Goal: Task Accomplishment & Management: Use online tool/utility

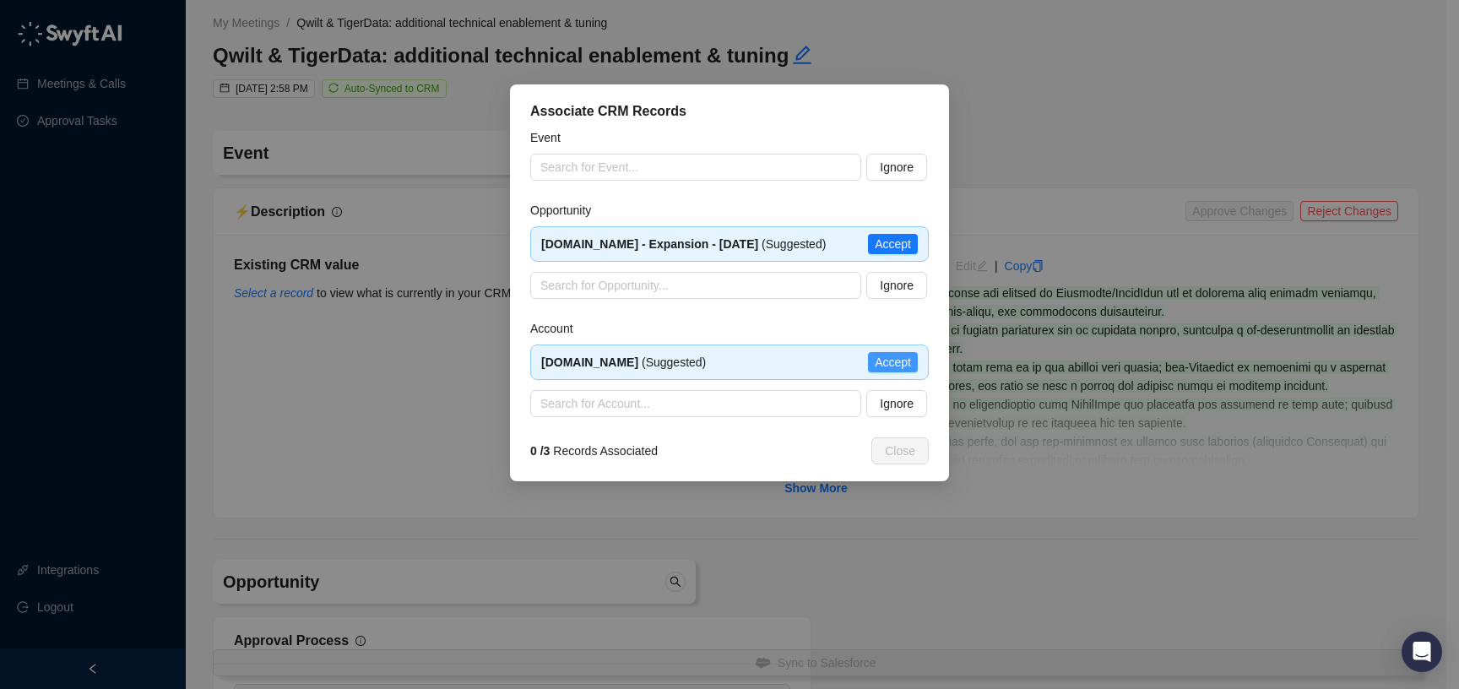
click at [887, 360] on span "Accept" at bounding box center [893, 362] width 36 height 19
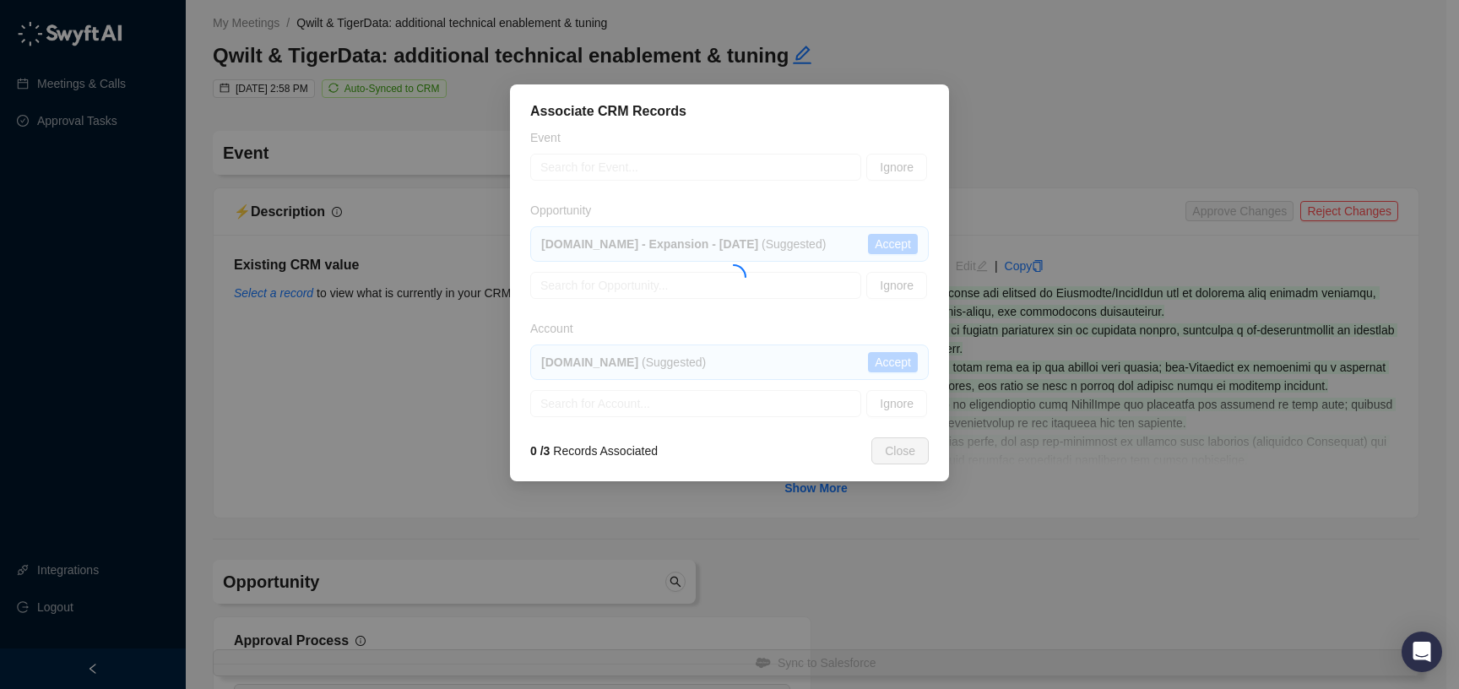
type textarea "*********"
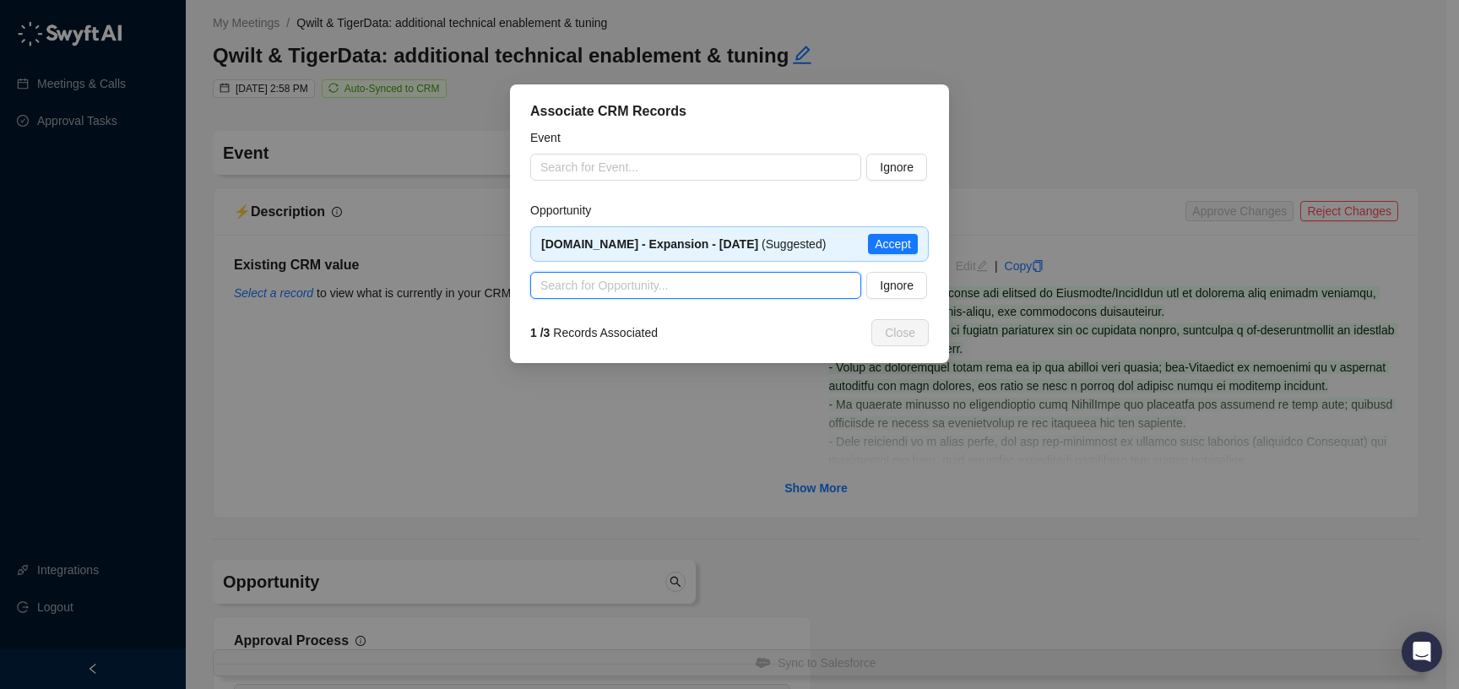
click at [727, 284] on input "search" at bounding box center [690, 285] width 301 height 25
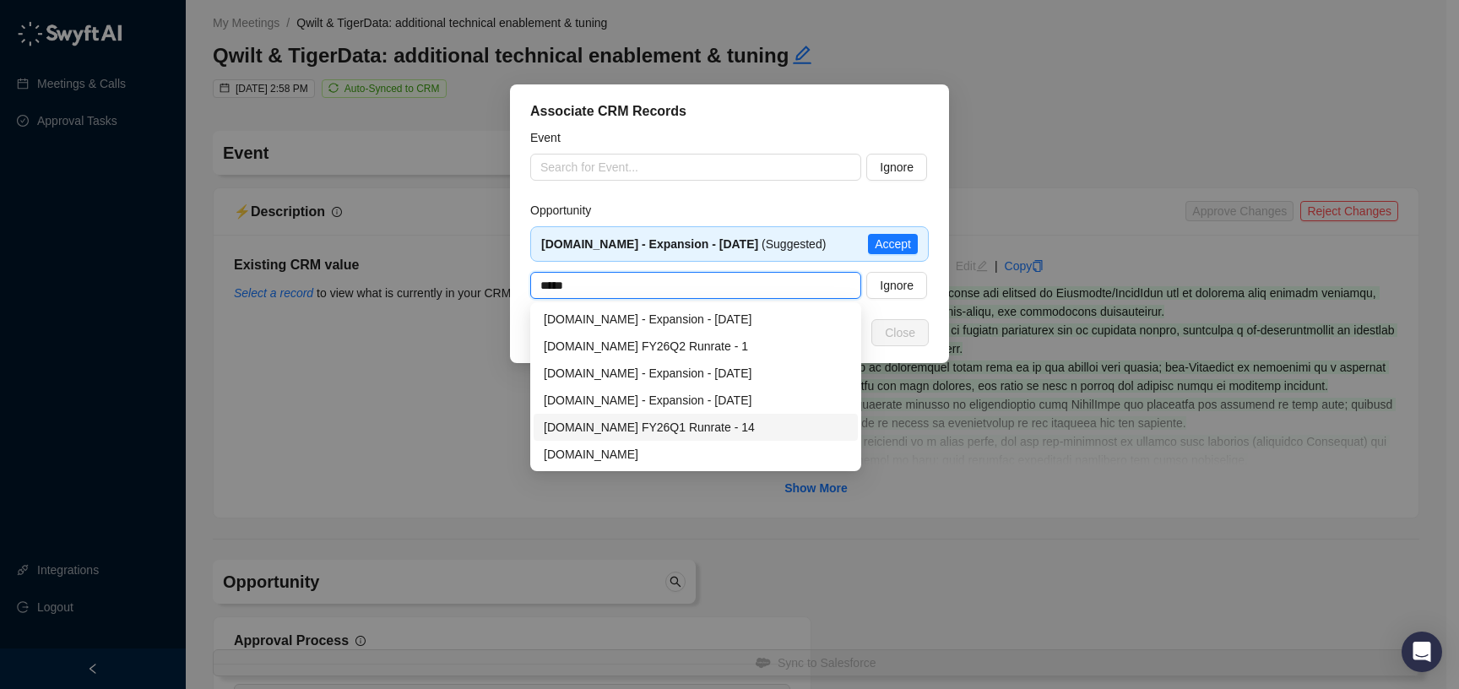
click at [716, 428] on div "[DOMAIN_NAME] FY26Q1 Runrate - 14" at bounding box center [696, 427] width 304 height 19
type input "**********"
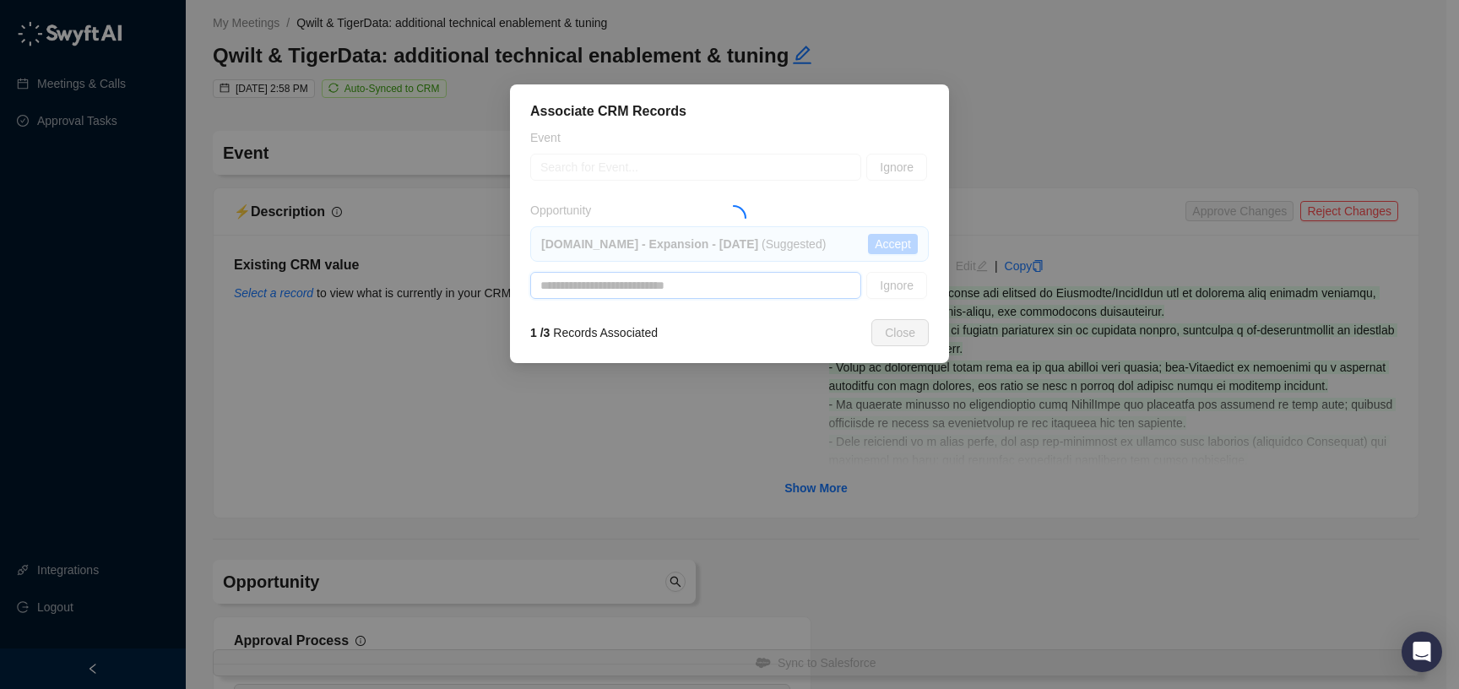
type textarea "**********"
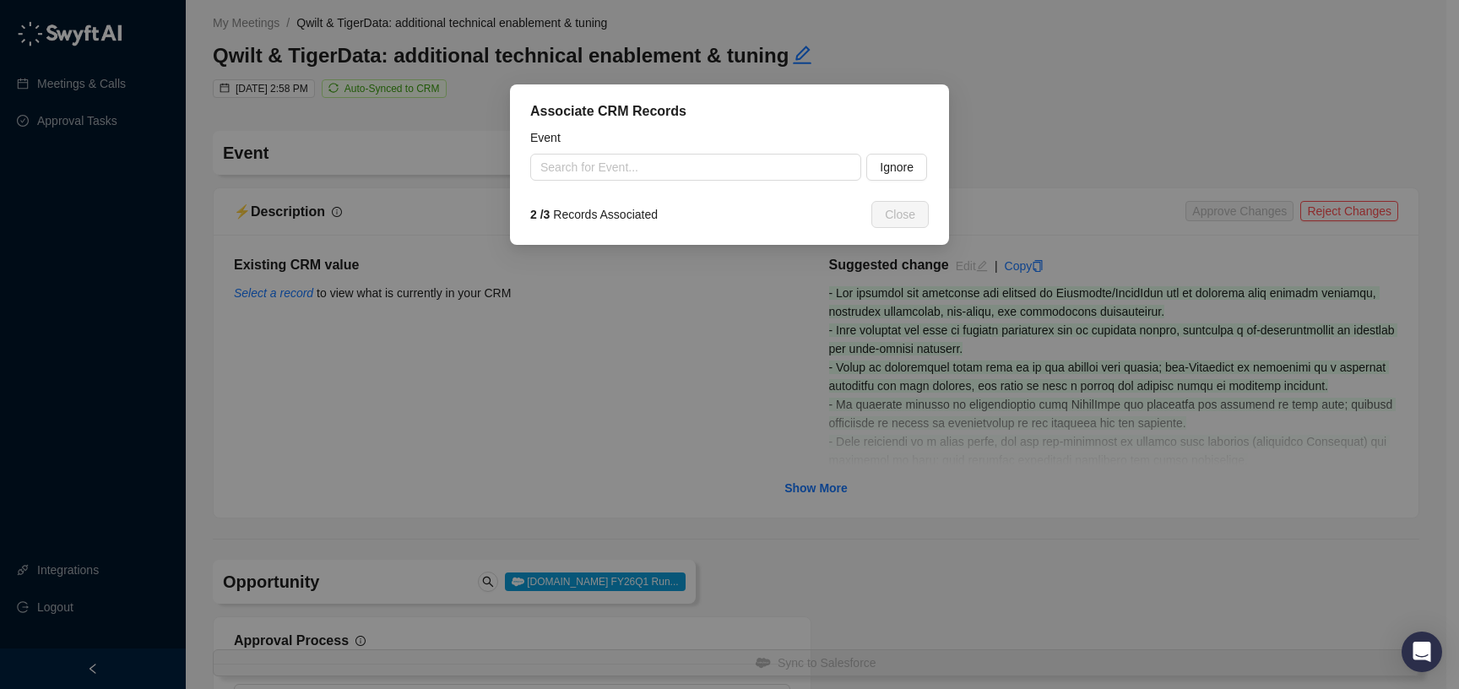
type input "**********"
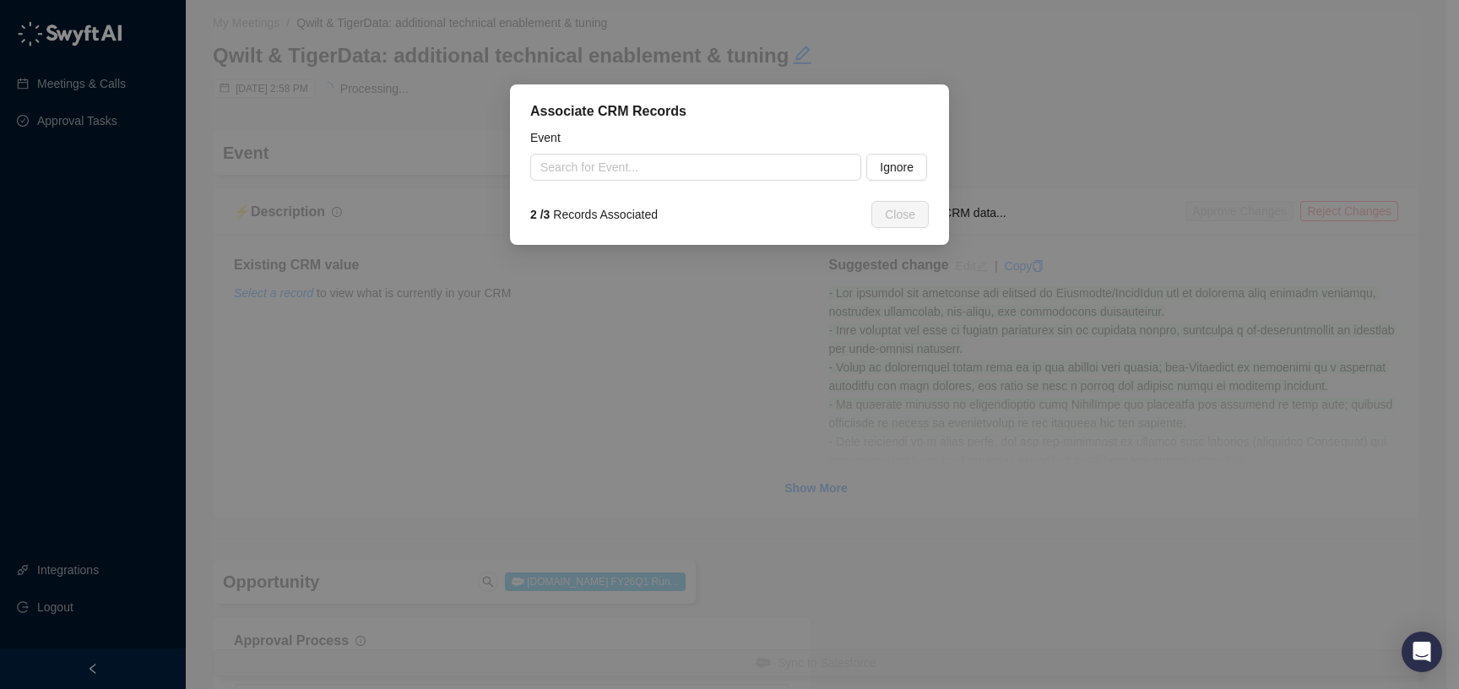
click at [827, 166] on input "search" at bounding box center [690, 166] width 301 height 25
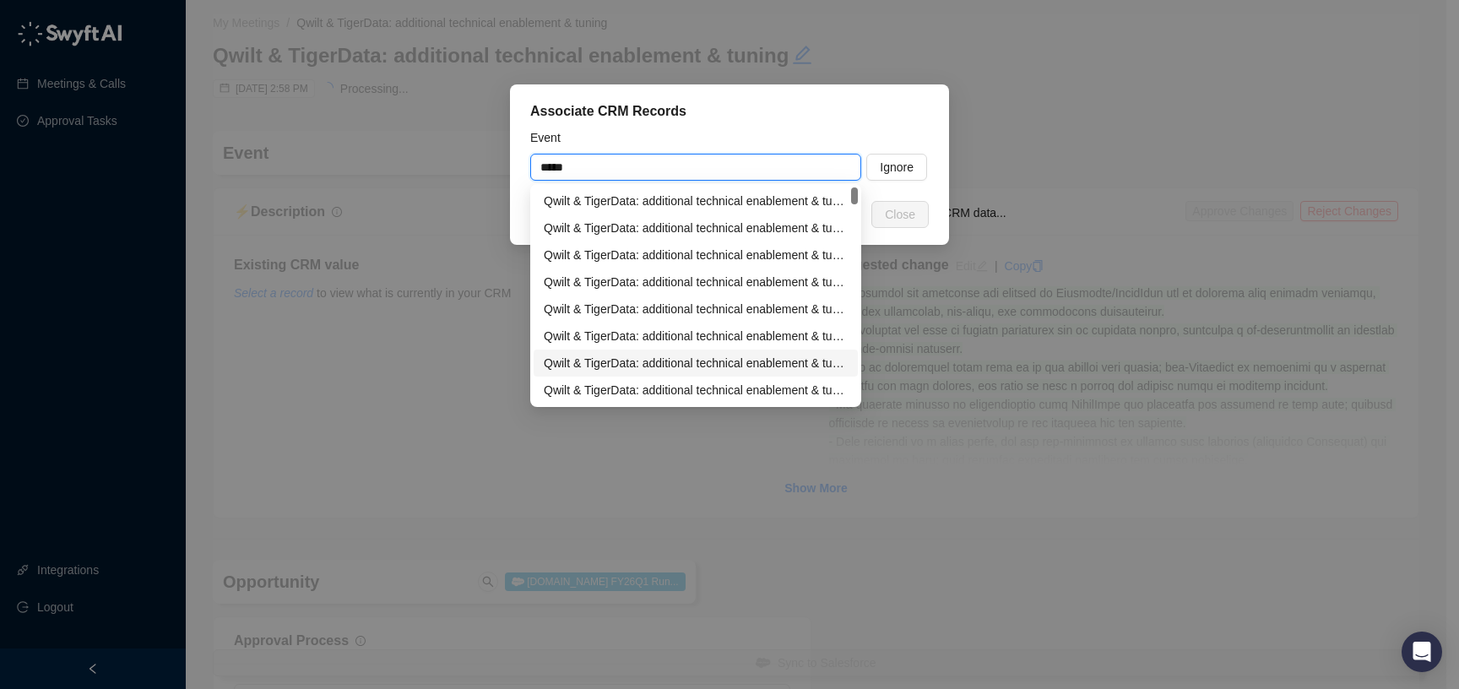
click at [780, 356] on div "Qwilt & TigerData: additional technical enablement & tuning" at bounding box center [696, 363] width 304 height 19
type input "**********"
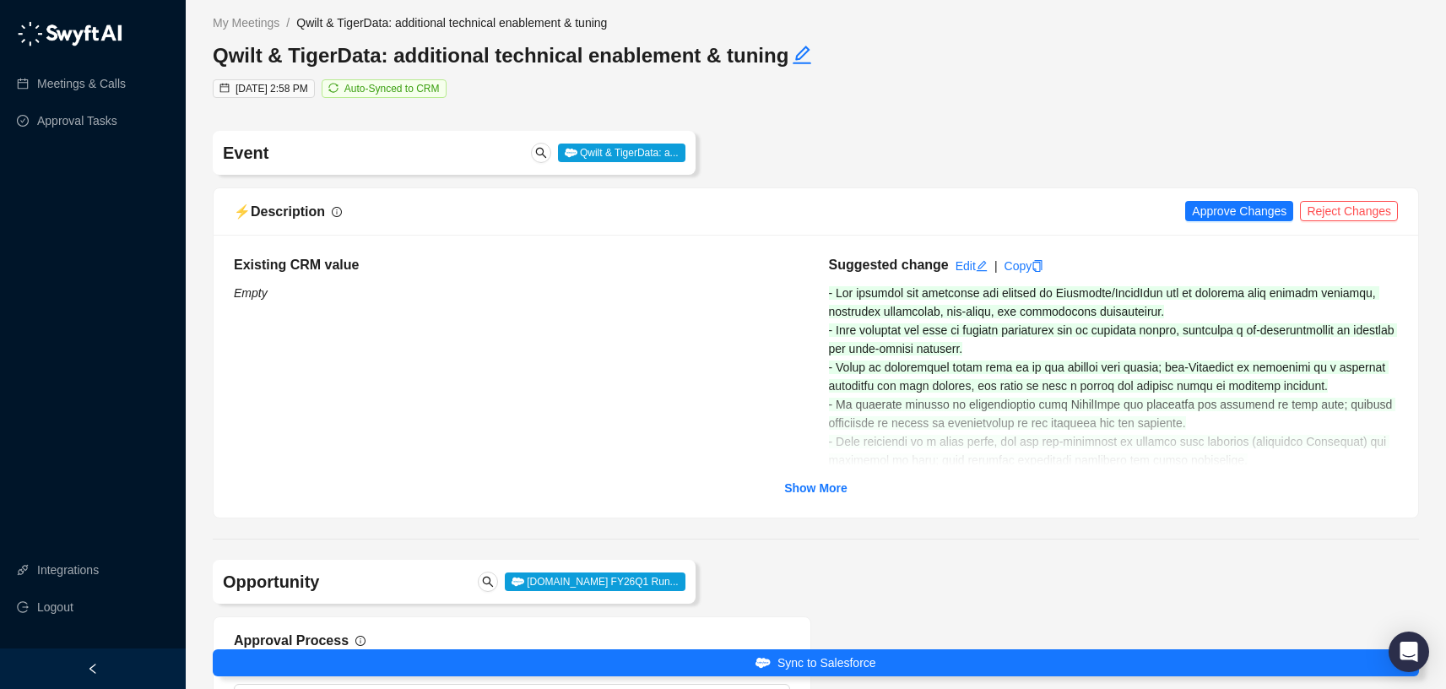
click at [1199, 206] on span "Approve Changes" at bounding box center [1239, 211] width 95 height 19
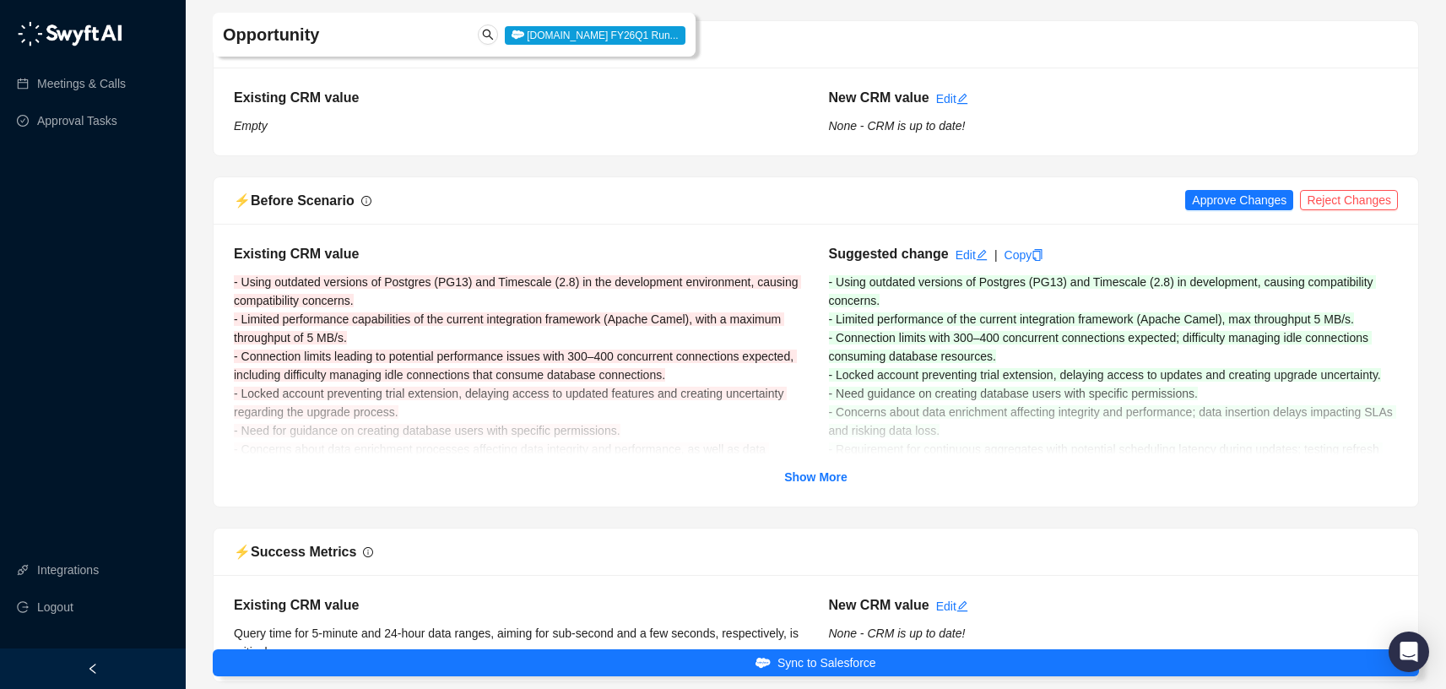
scroll to position [2543, 0]
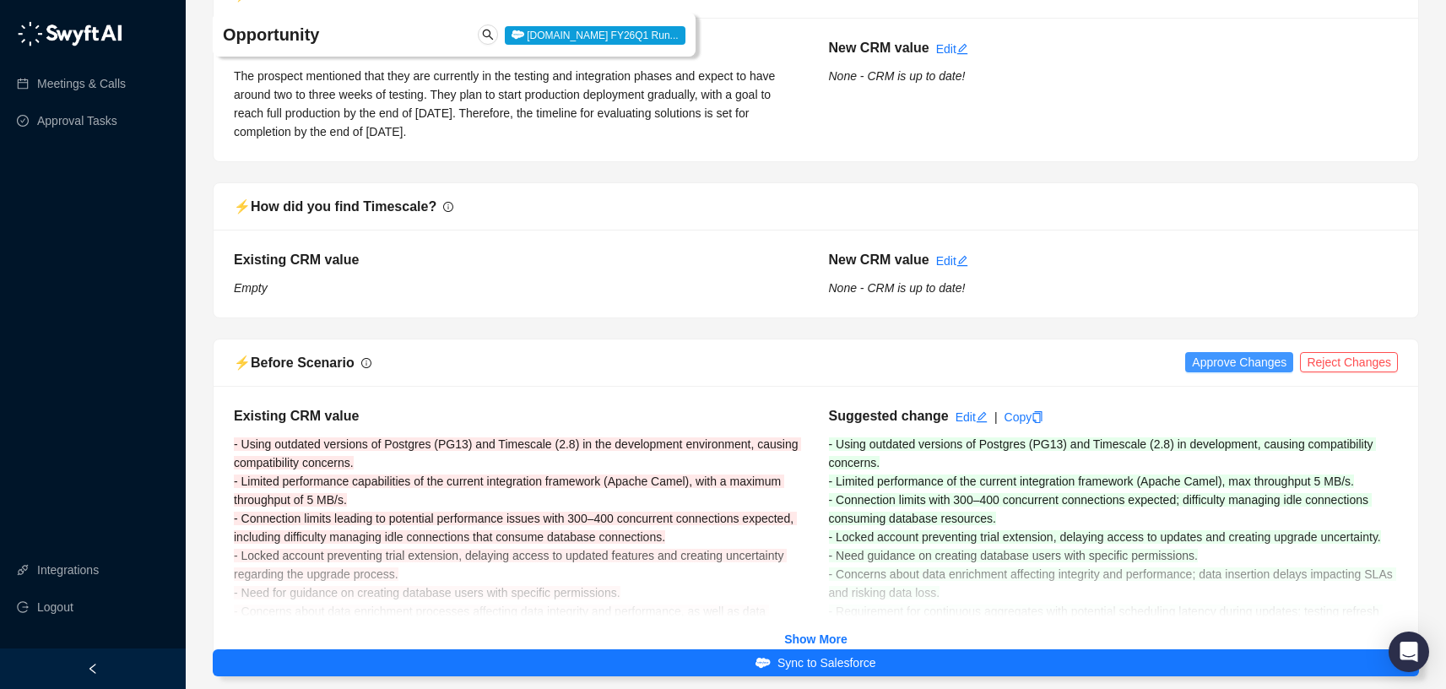
click at [1243, 363] on span "Approve Changes" at bounding box center [1239, 362] width 95 height 19
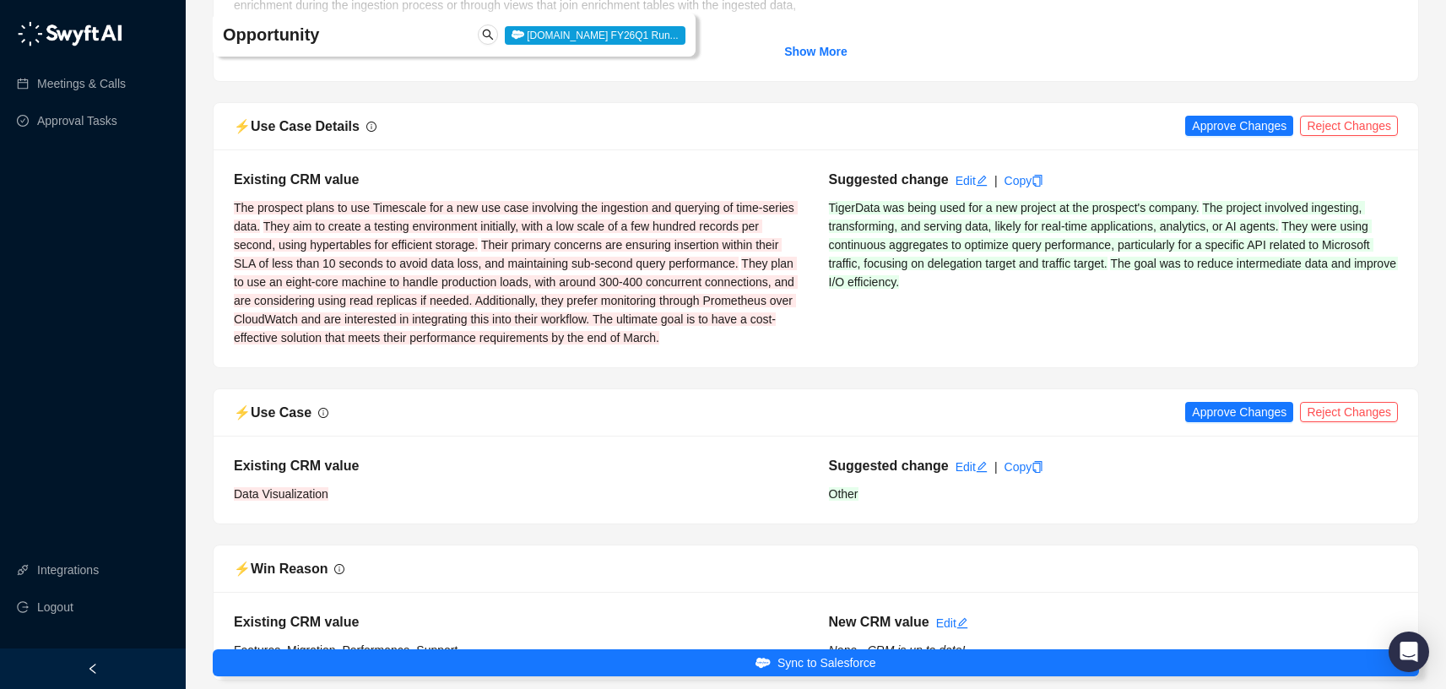
scroll to position [3651, 0]
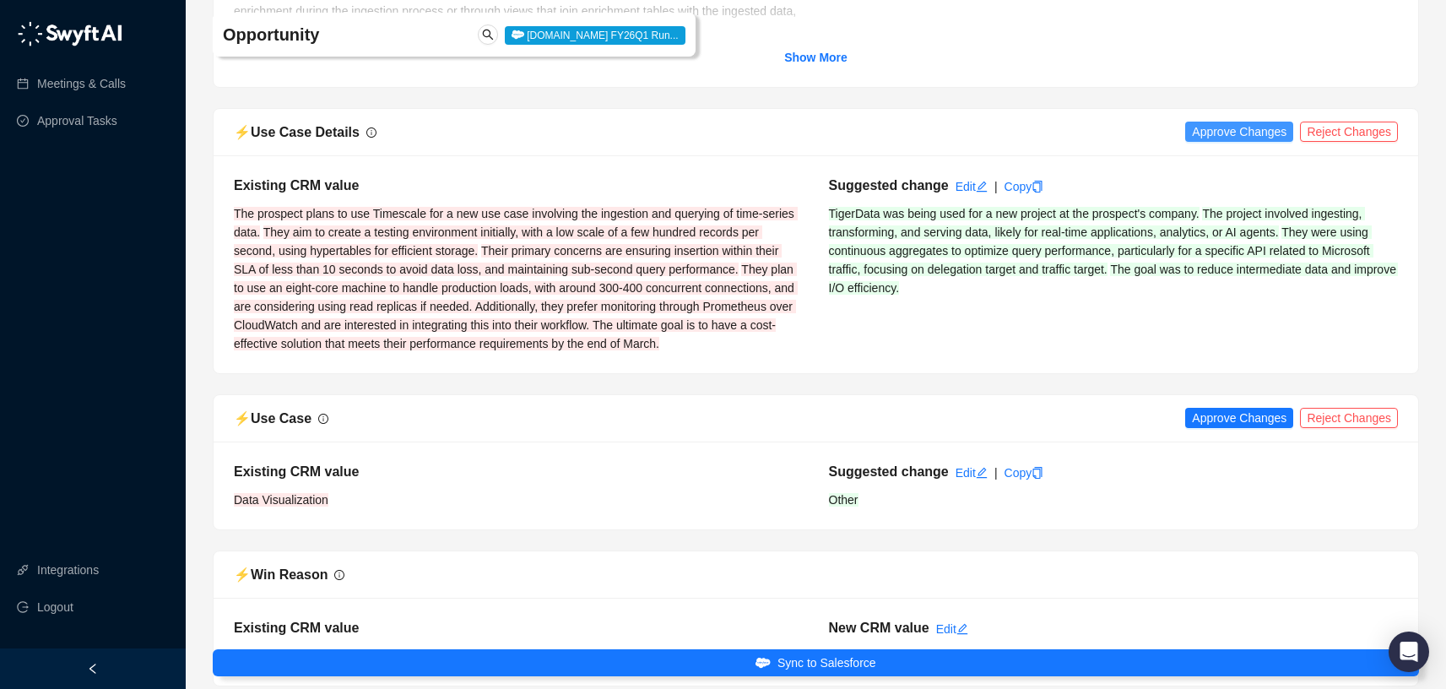
click at [1236, 136] on span "Approve Changes" at bounding box center [1239, 131] width 95 height 19
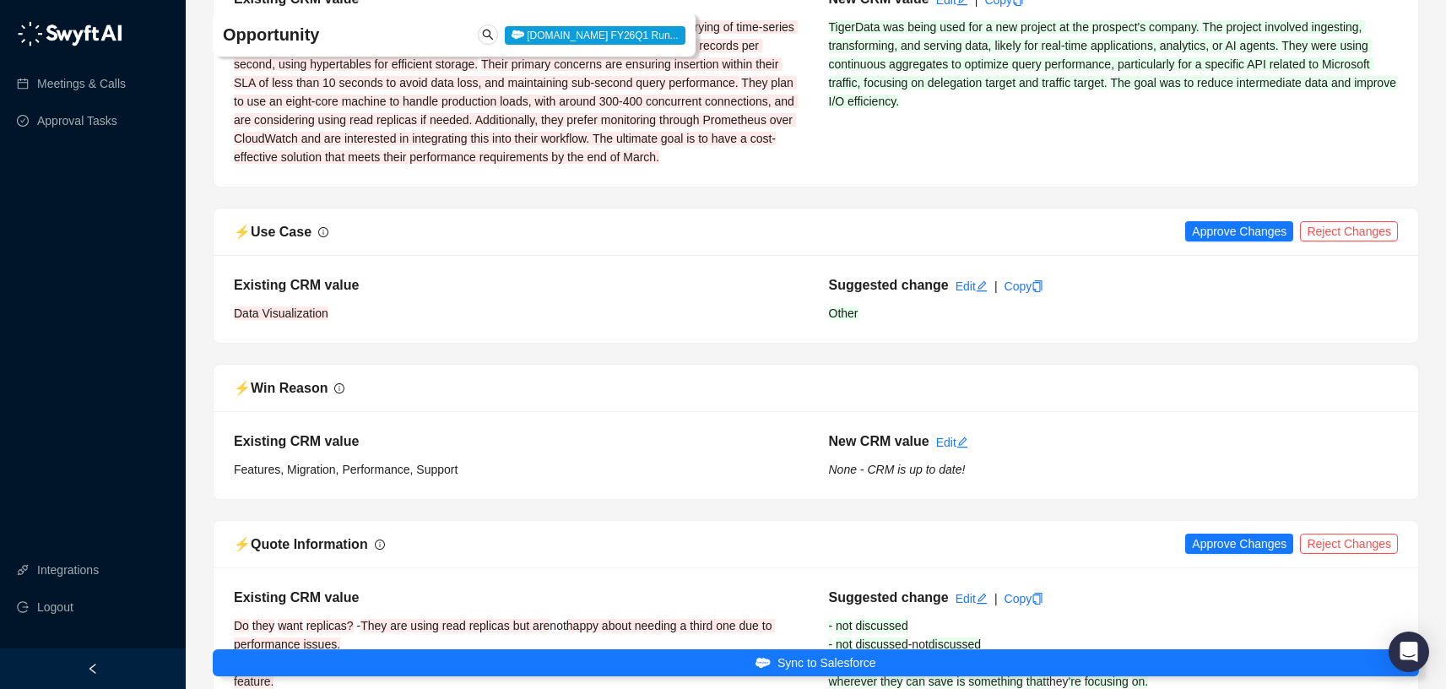
scroll to position [4152, 0]
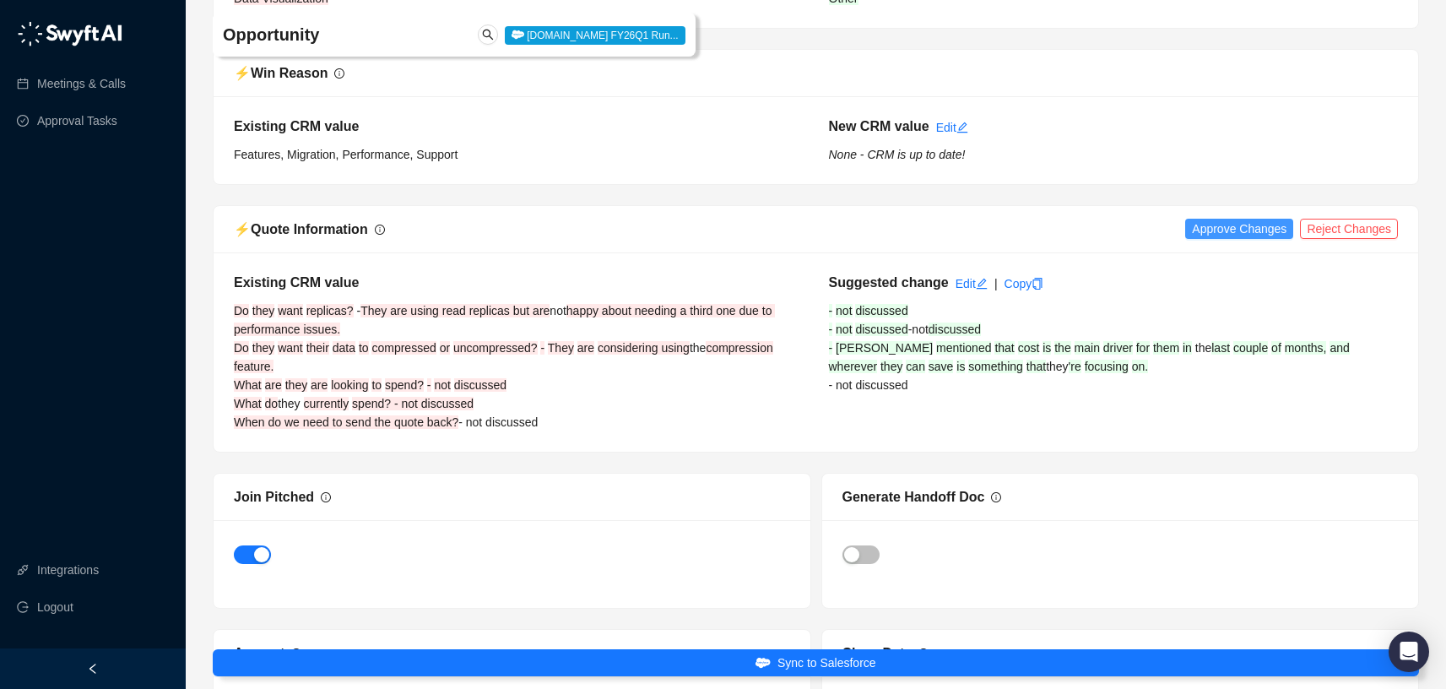
click at [1238, 238] on span "Approve Changes" at bounding box center [1239, 228] width 95 height 19
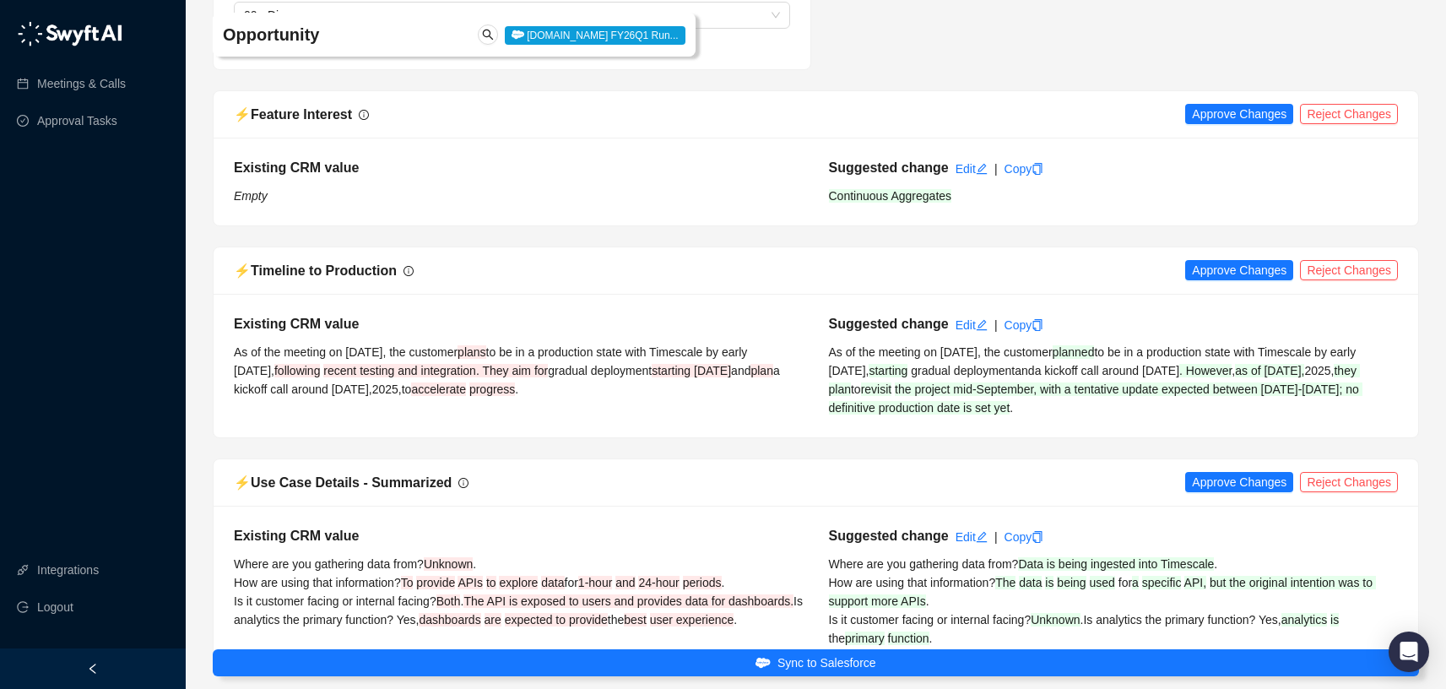
scroll to position [5004, 0]
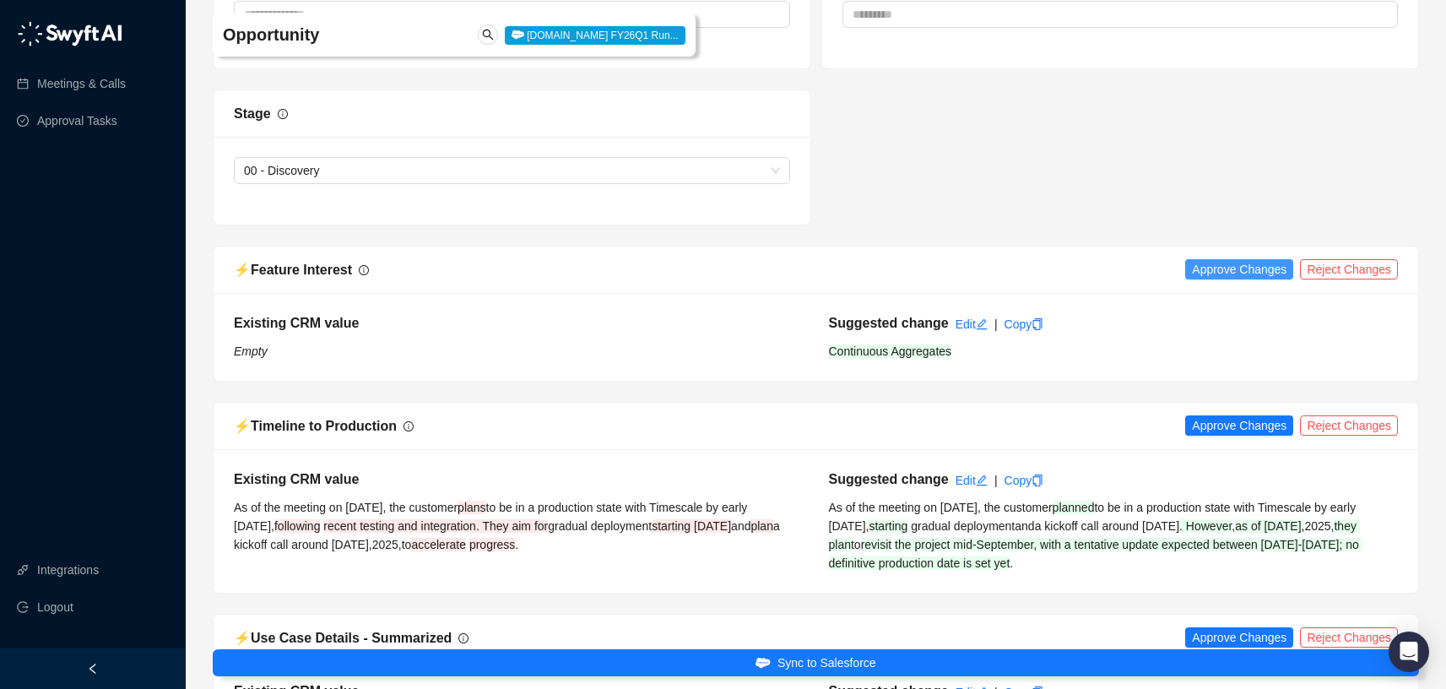
click at [1232, 279] on span "Approve Changes" at bounding box center [1239, 269] width 95 height 19
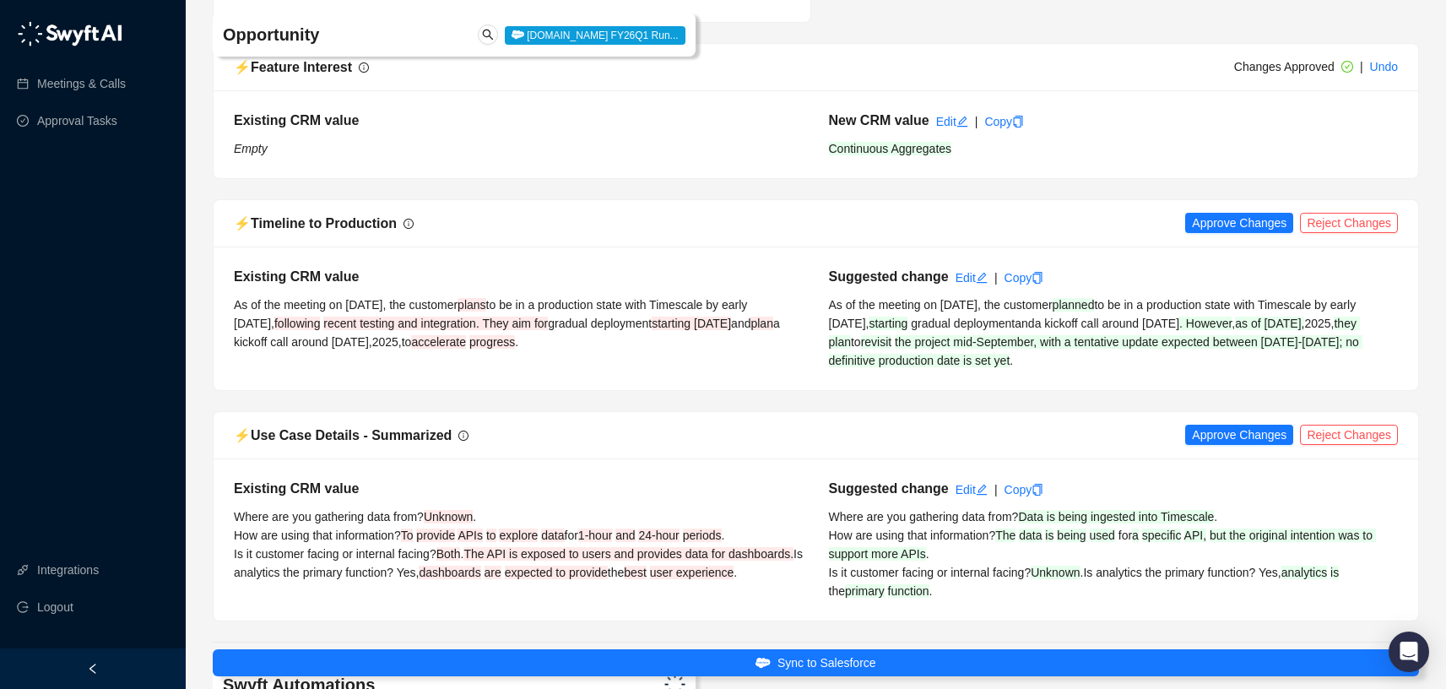
scroll to position [5338, 0]
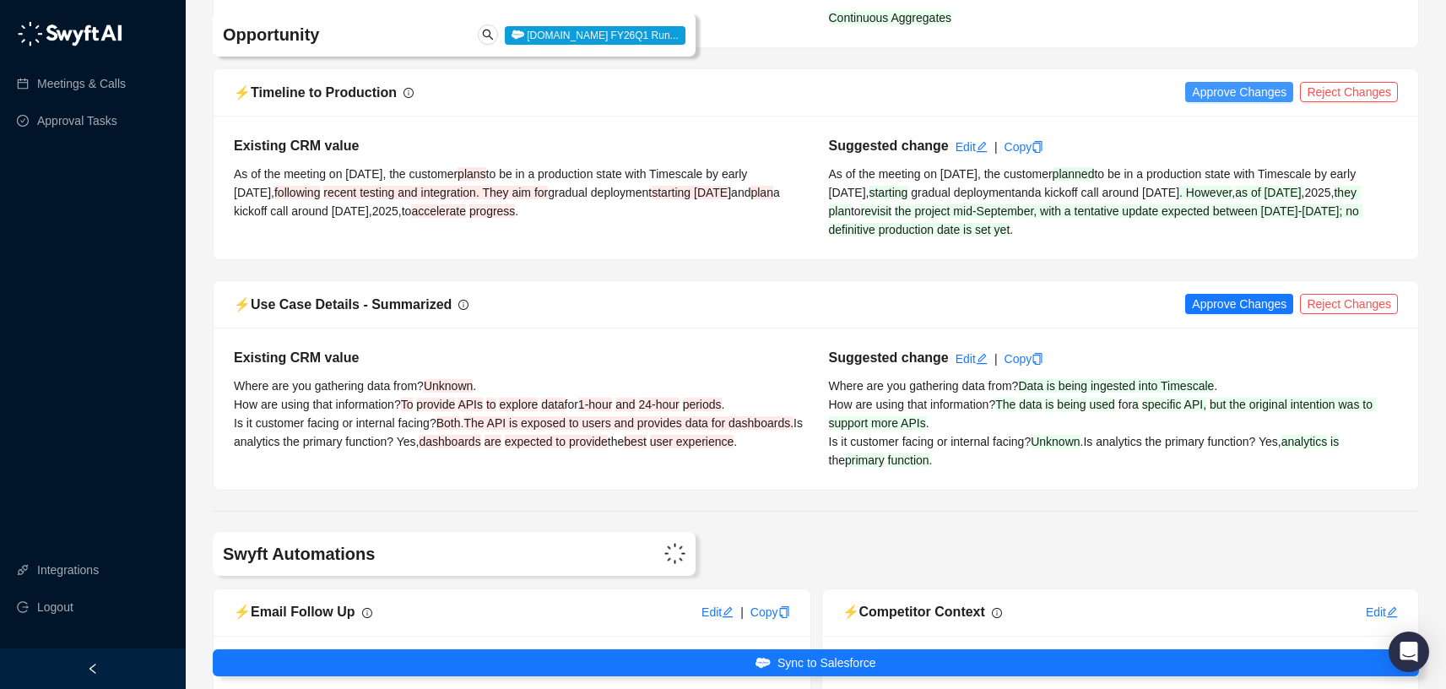
click at [1227, 101] on span "Approve Changes" at bounding box center [1239, 92] width 95 height 19
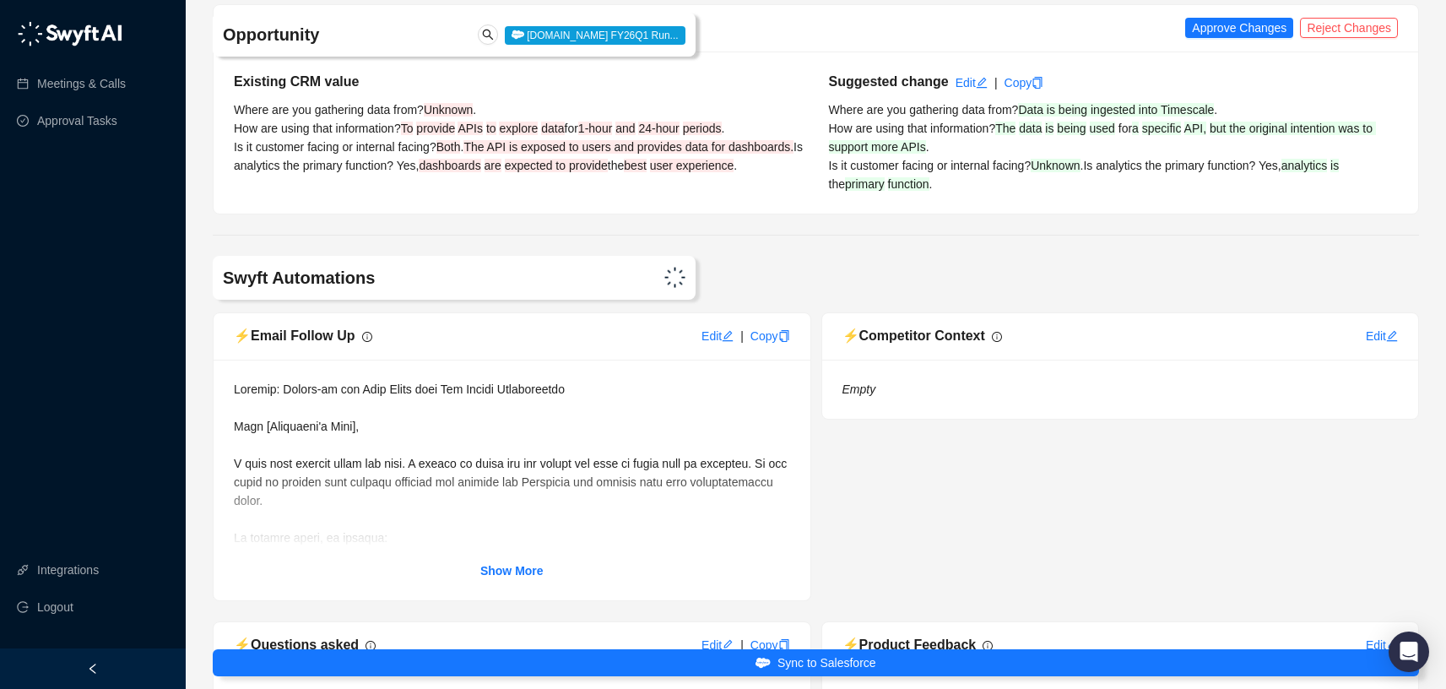
scroll to position [5623, 0]
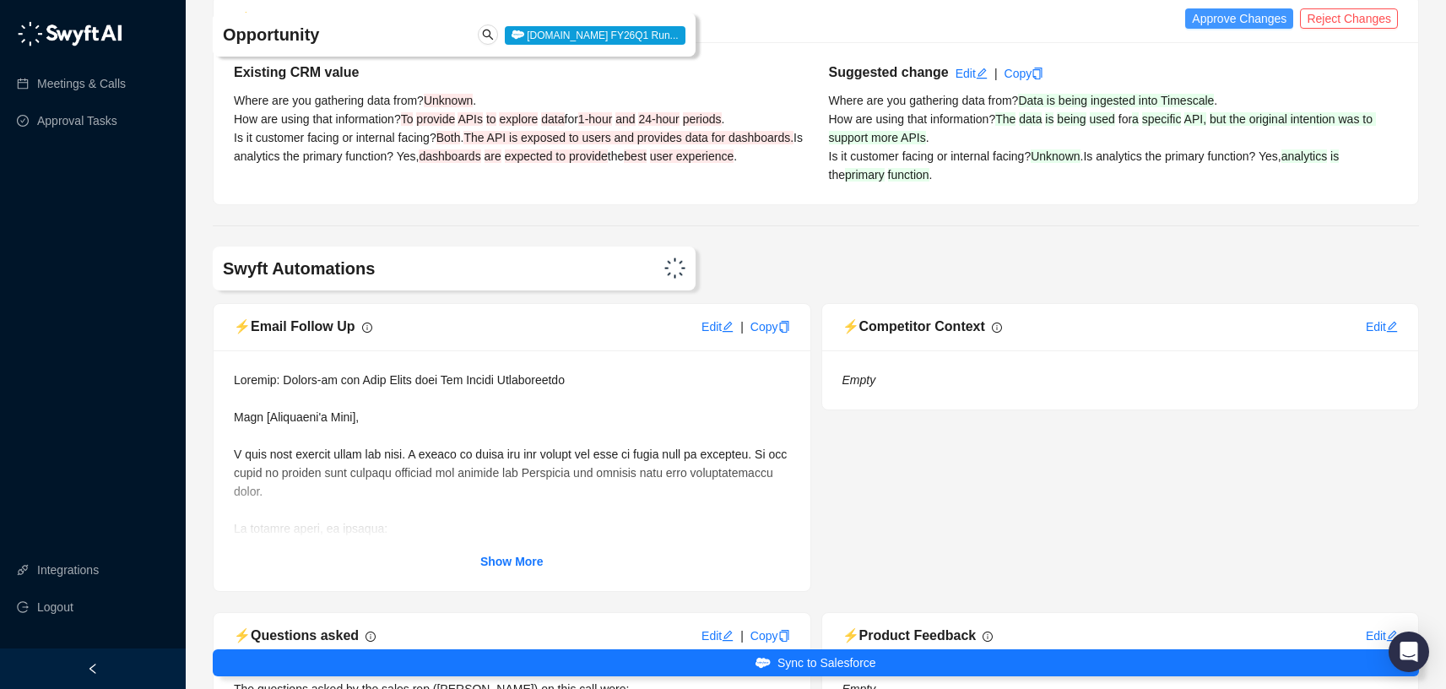
click at [1235, 28] on span "Approve Changes" at bounding box center [1239, 18] width 95 height 19
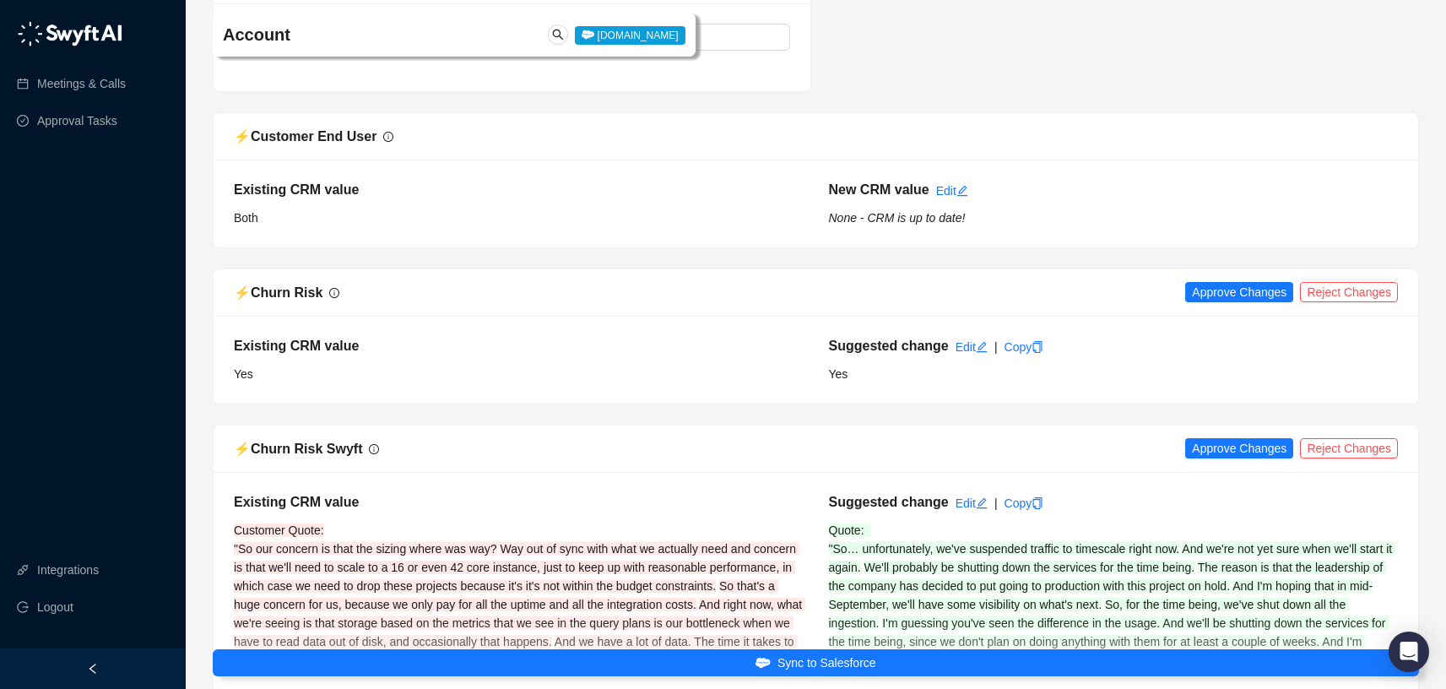
scroll to position [7180, 0]
click at [1245, 301] on span "Approve Changes" at bounding box center [1239, 292] width 95 height 19
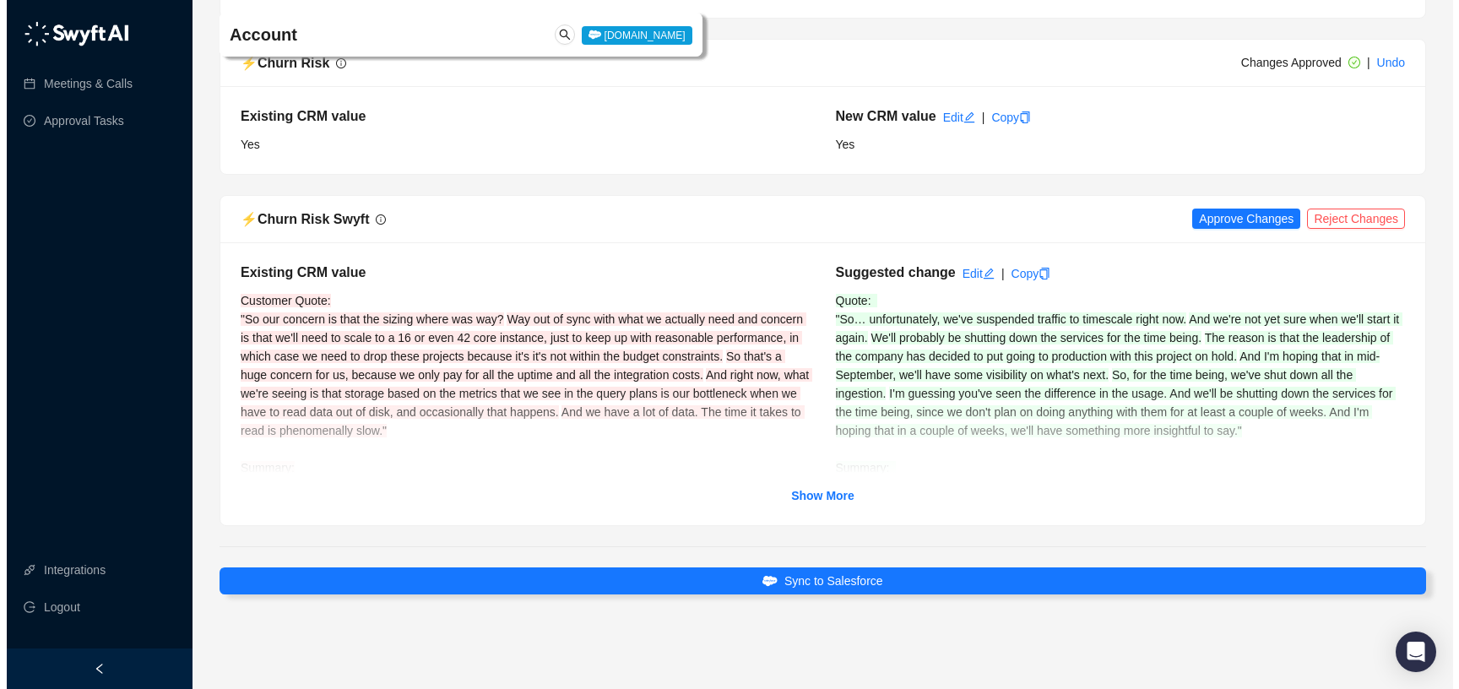
scroll to position [7428, 0]
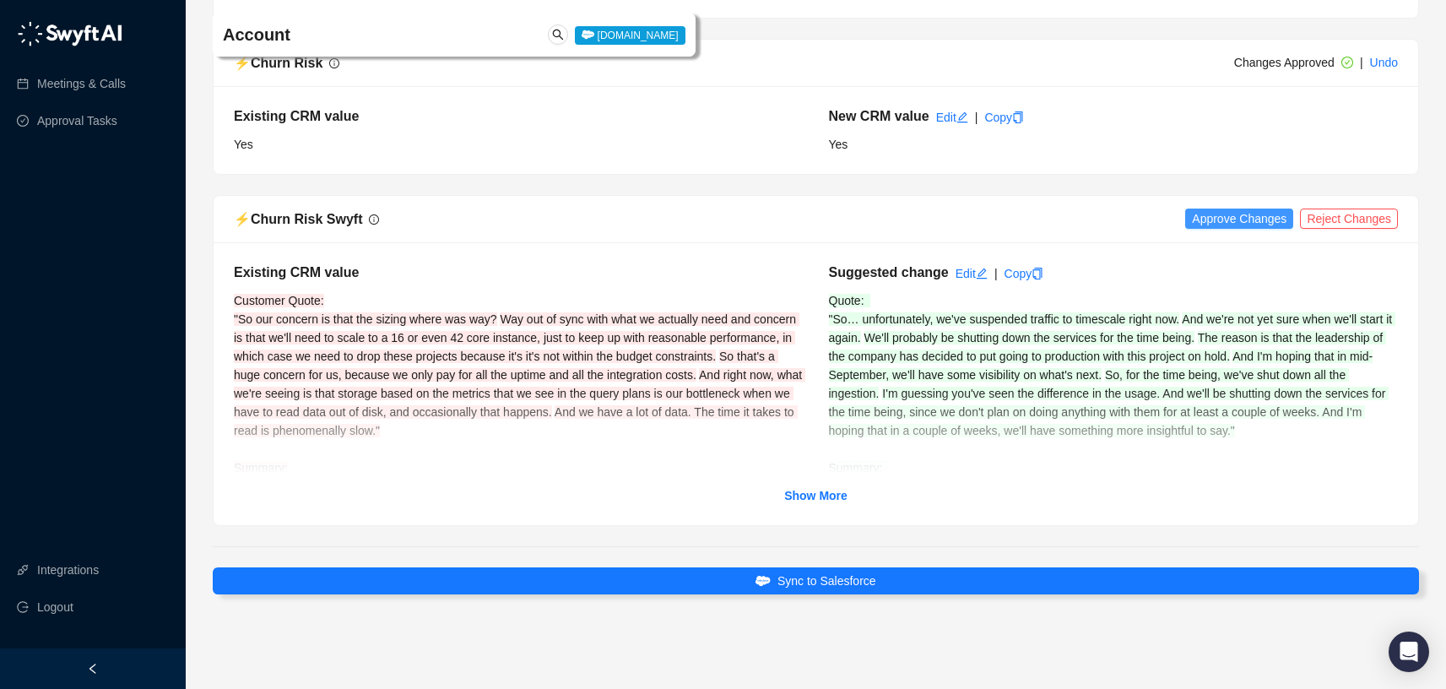
click at [1228, 212] on span "Approve Changes" at bounding box center [1239, 218] width 95 height 19
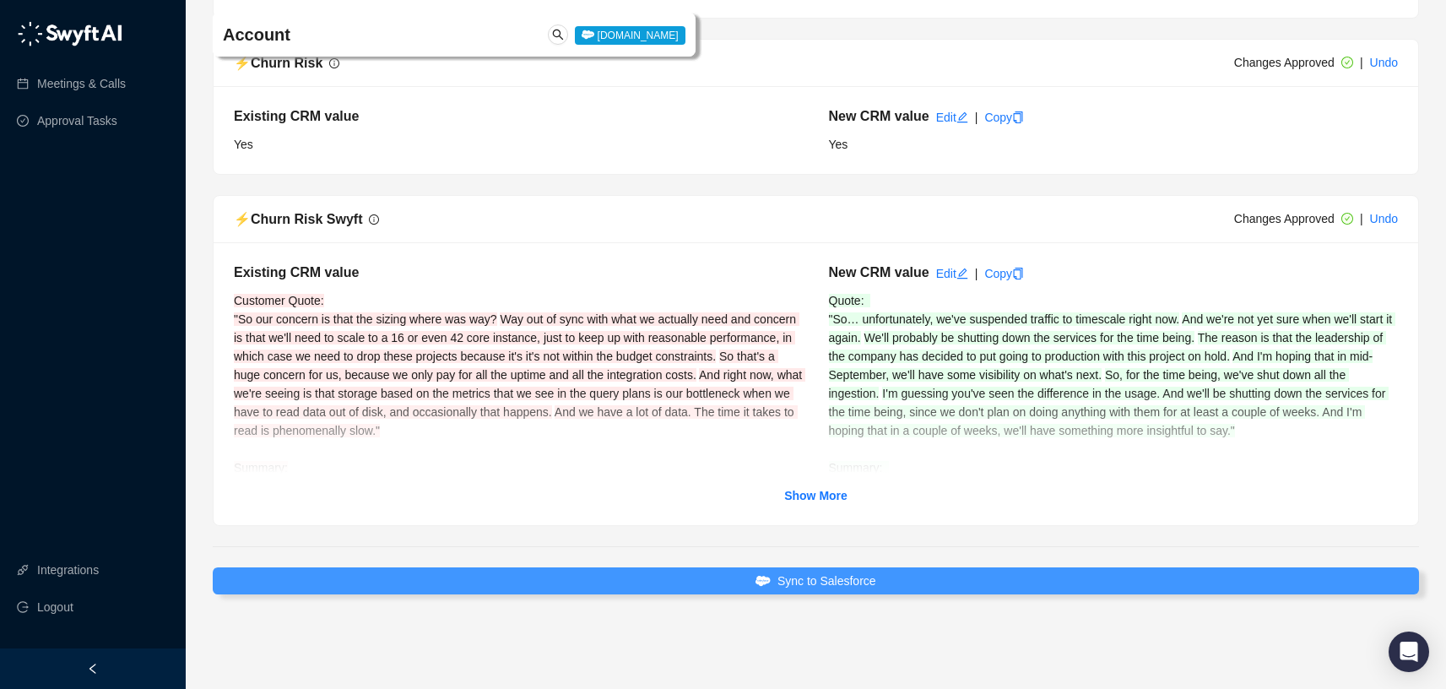
click at [1006, 590] on button "Sync to Salesforce" at bounding box center [816, 580] width 1206 height 27
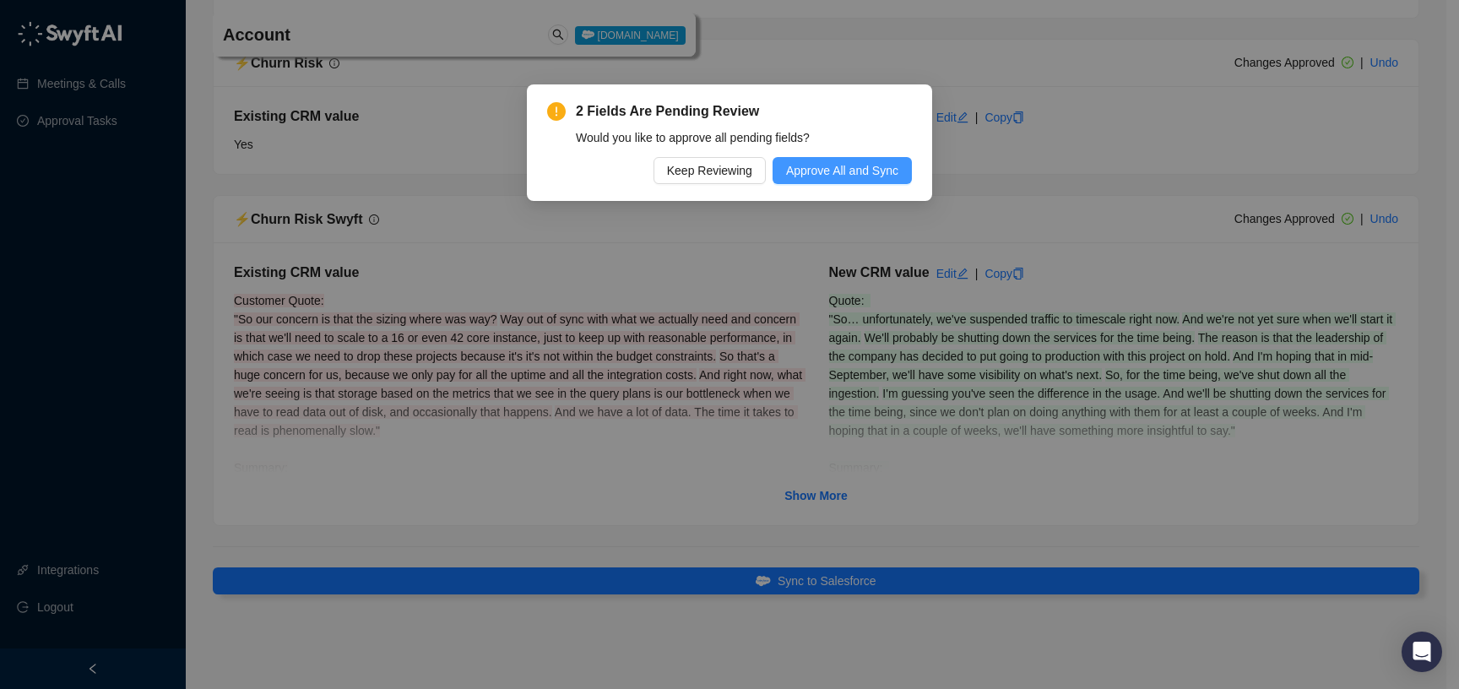
click at [863, 171] on span "Approve All and Sync" at bounding box center [842, 170] width 112 height 19
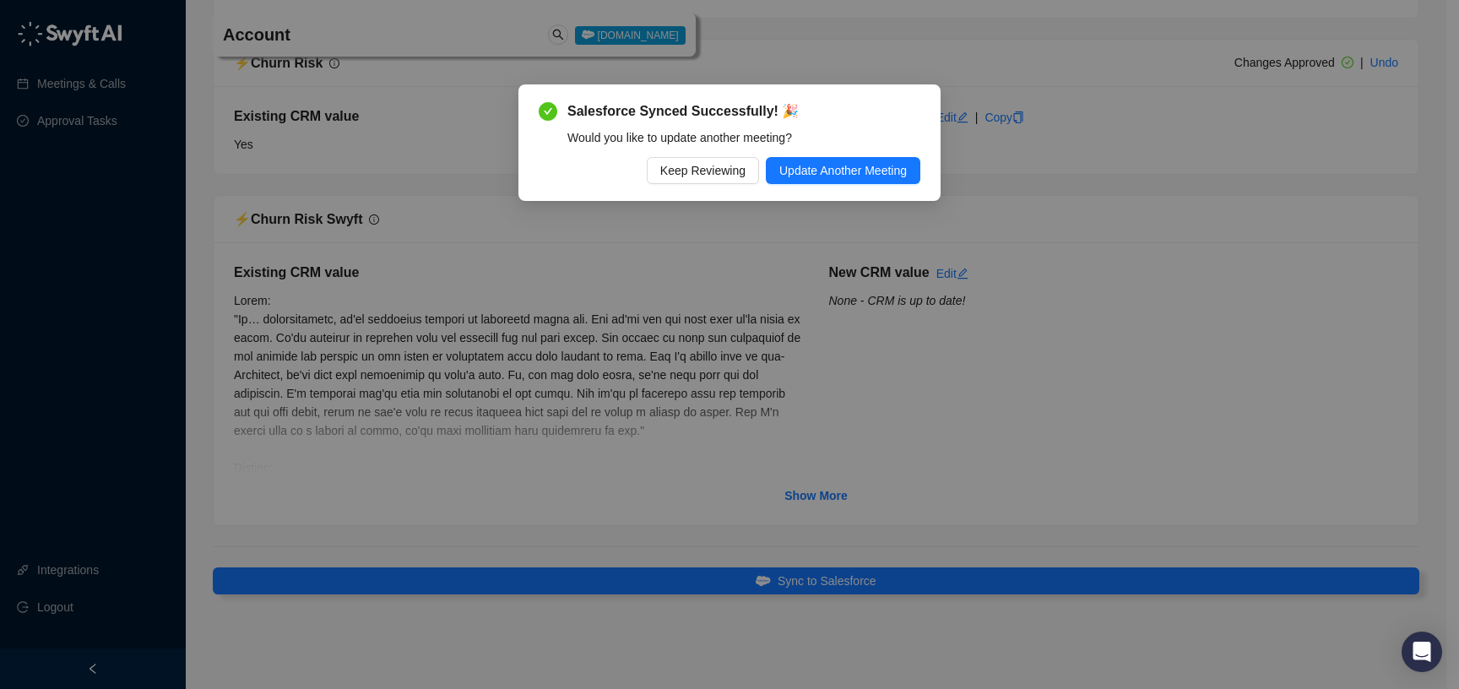
scroll to position [7335, 0]
